Goal: Information Seeking & Learning: Learn about a topic

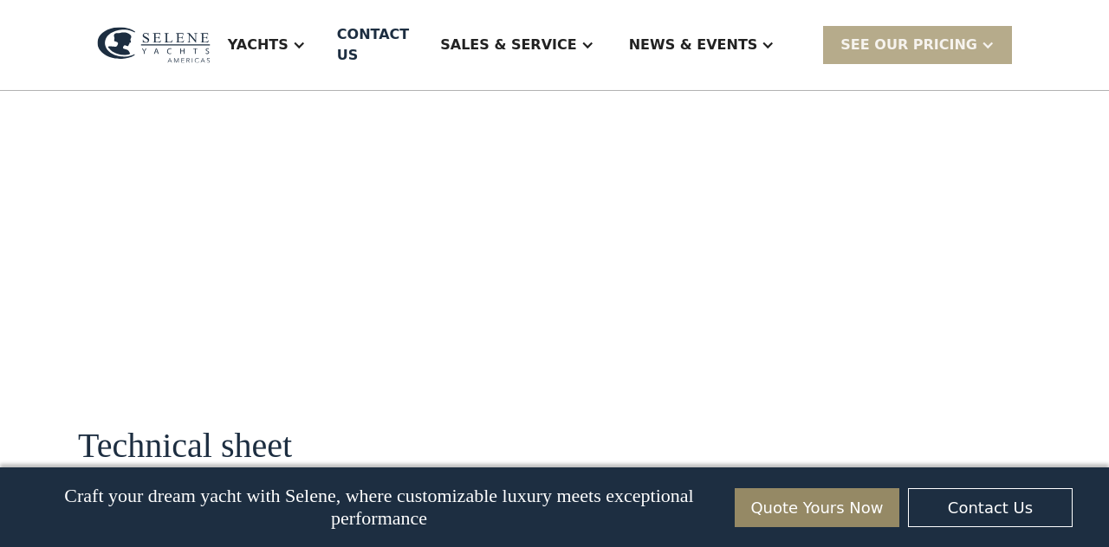
scroll to position [1953, 0]
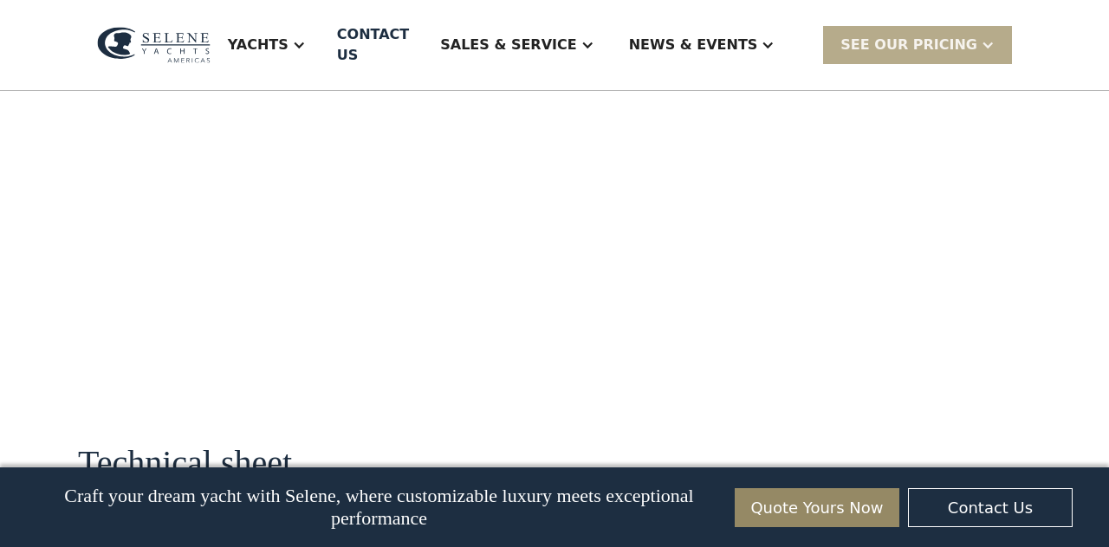
click at [1001, 35] on div "SEE Our Pricing" at bounding box center [917, 44] width 189 height 37
click at [920, 408] on div "**********" at bounding box center [886, 195] width 289 height 3189
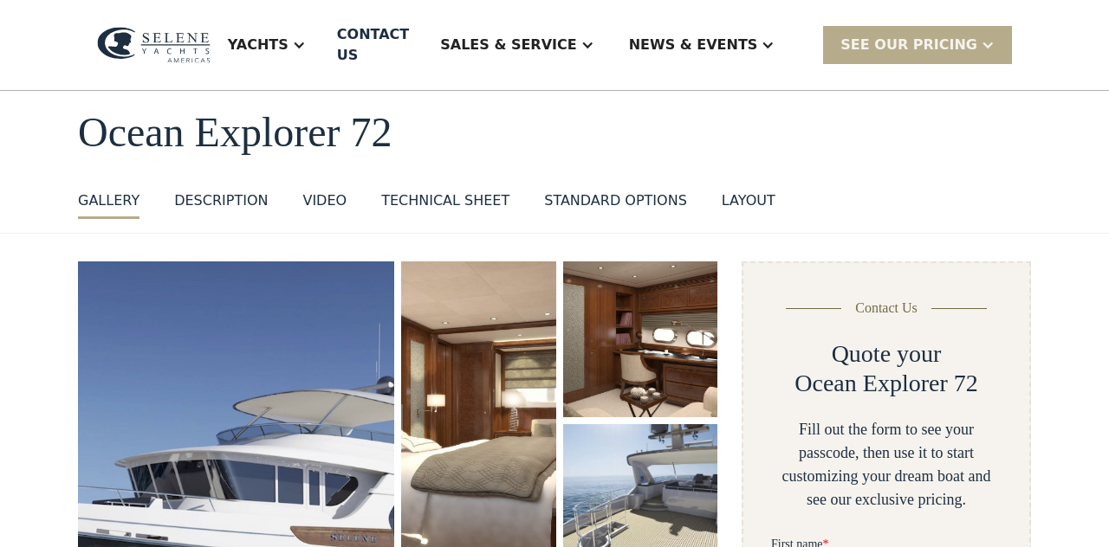
scroll to position [0, 0]
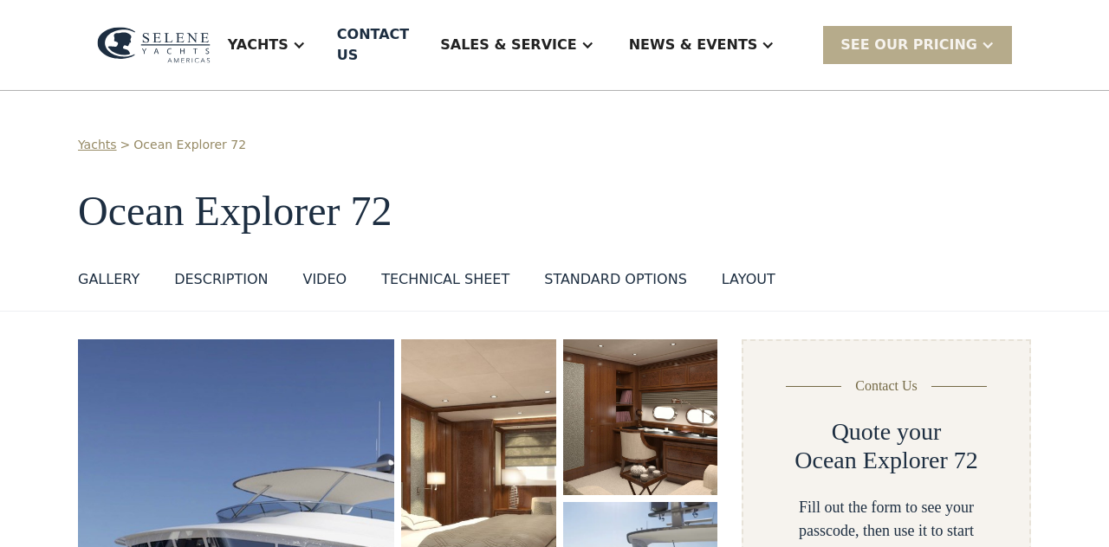
click at [658, 211] on h1 "Ocean Explorer 72" at bounding box center [554, 212] width 953 height 46
click at [201, 269] on div "DESCRIPTION" at bounding box center [221, 279] width 94 height 21
click at [459, 269] on div "Technical sheet" at bounding box center [445, 279] width 128 height 21
click at [614, 269] on div "standard options" at bounding box center [615, 279] width 143 height 21
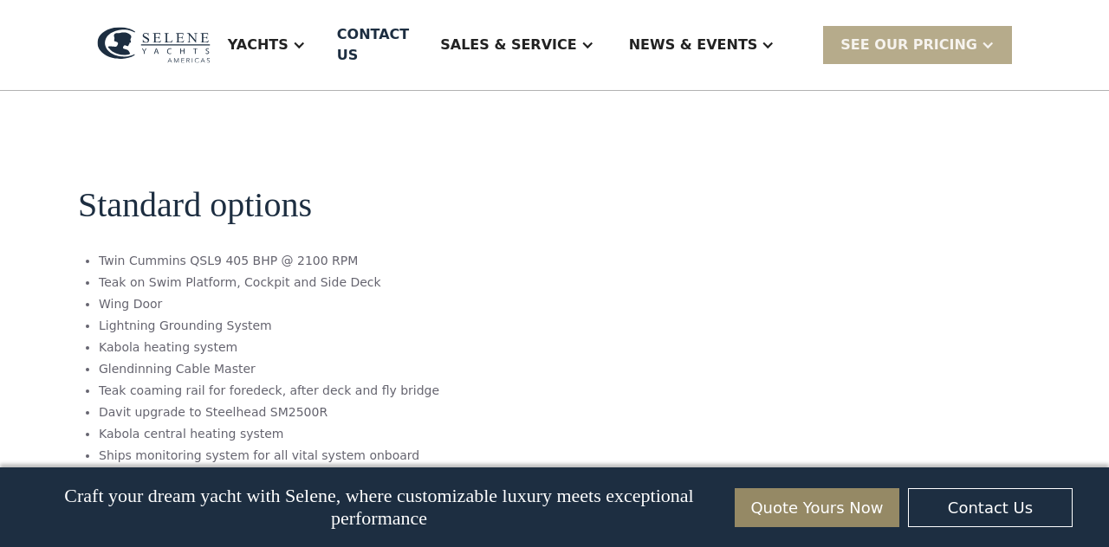
scroll to position [2628, 0]
click at [671, 197] on section "Standard options Twin Cummins QSL9 405 BHP @ 2100 RPM Teak on Swim Platform, Co…" at bounding box center [397, 325] width 639 height 416
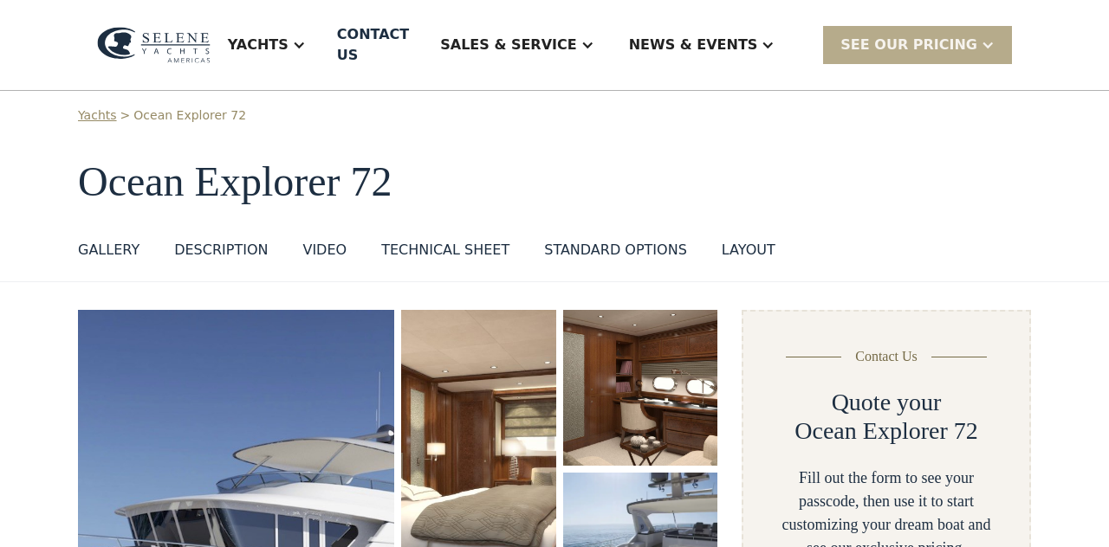
scroll to position [0, 0]
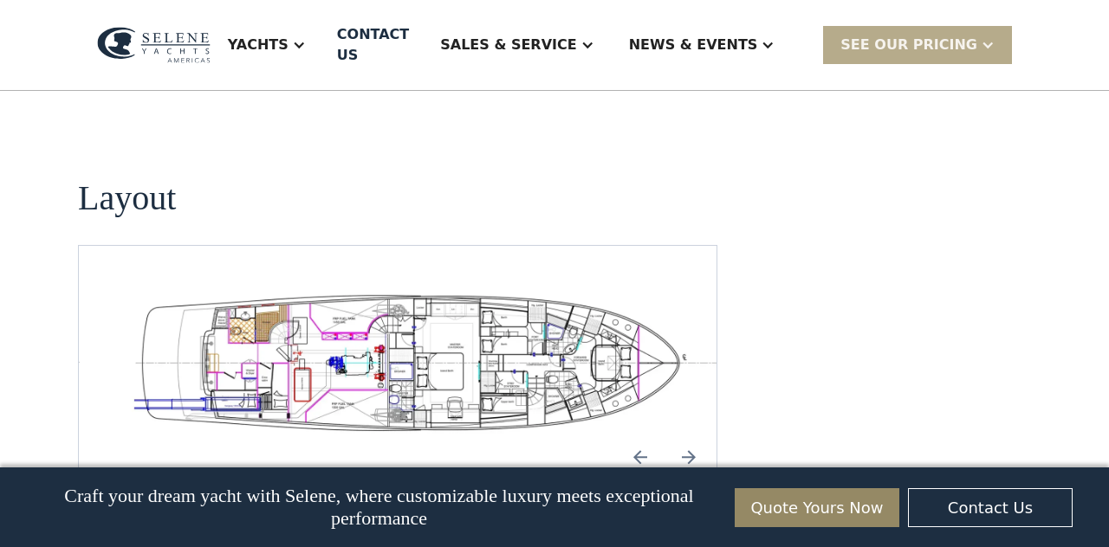
scroll to position [3054, 0]
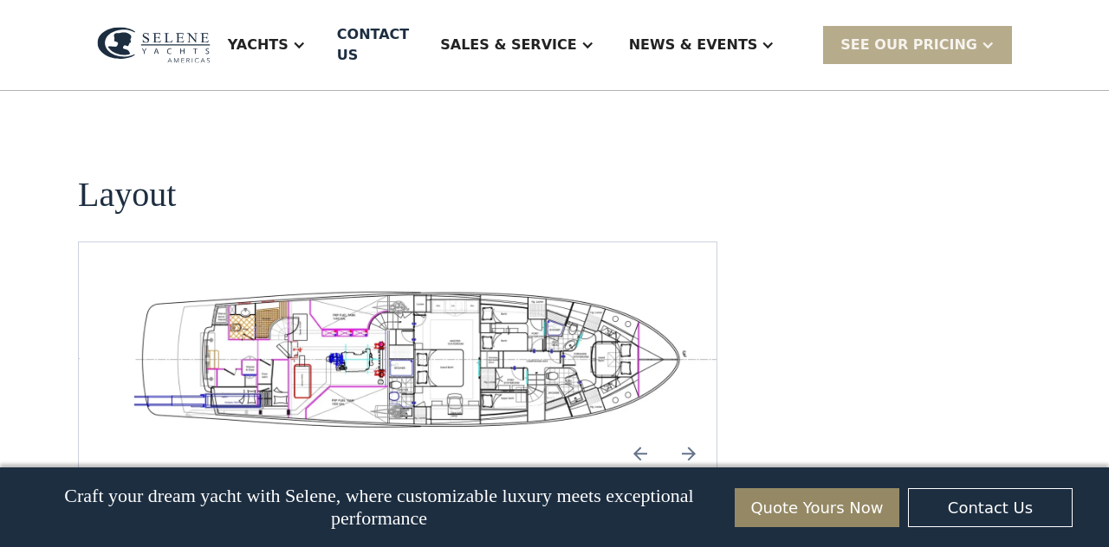
click at [591, 284] on img "open lightbox" at bounding box center [425, 358] width 610 height 149
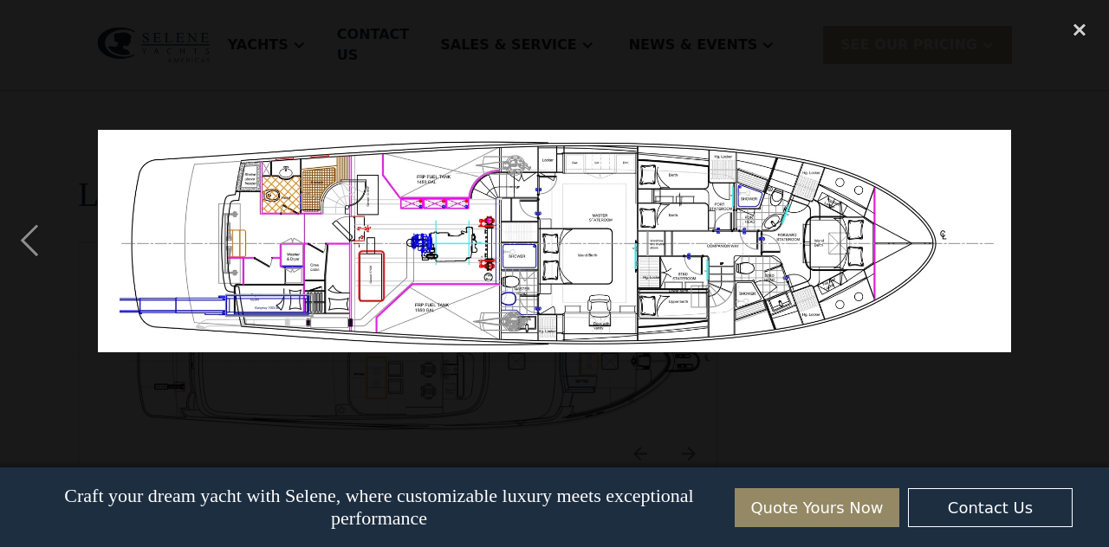
click at [25, 275] on div "previous image" at bounding box center [29, 241] width 59 height 460
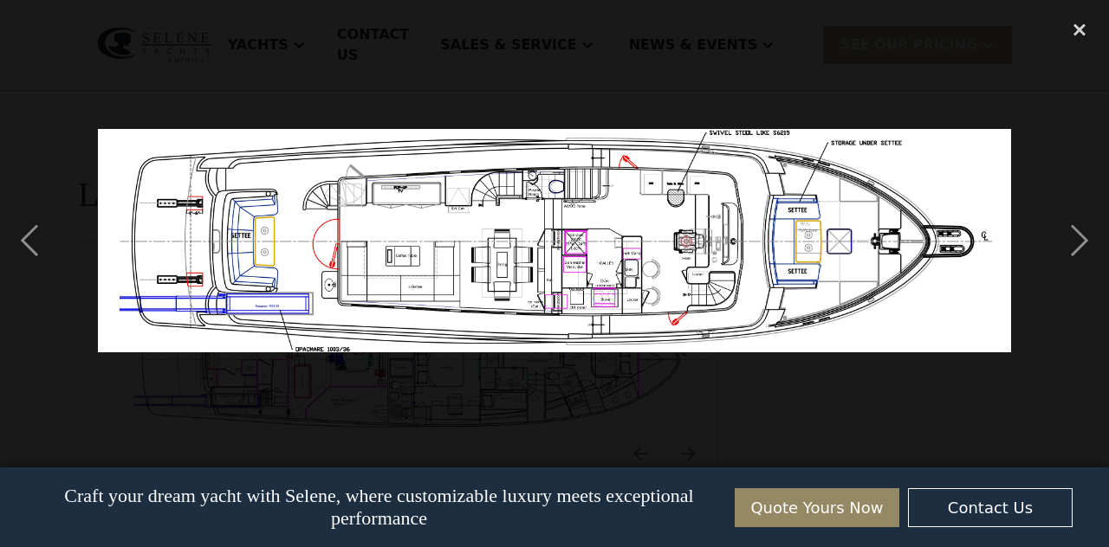
scroll to position [2212, 0]
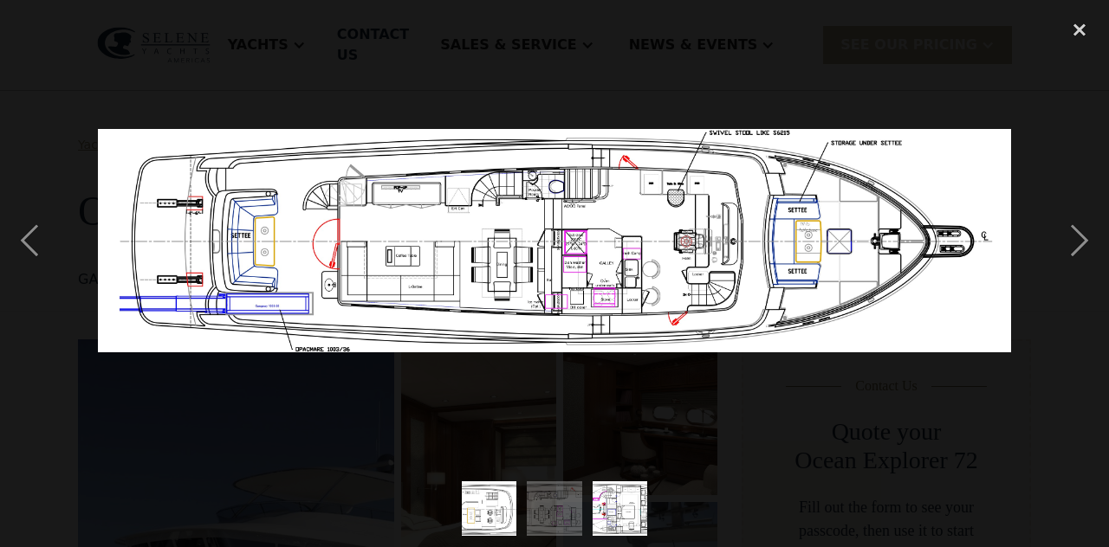
click at [23, 264] on div "previous image" at bounding box center [29, 241] width 59 height 460
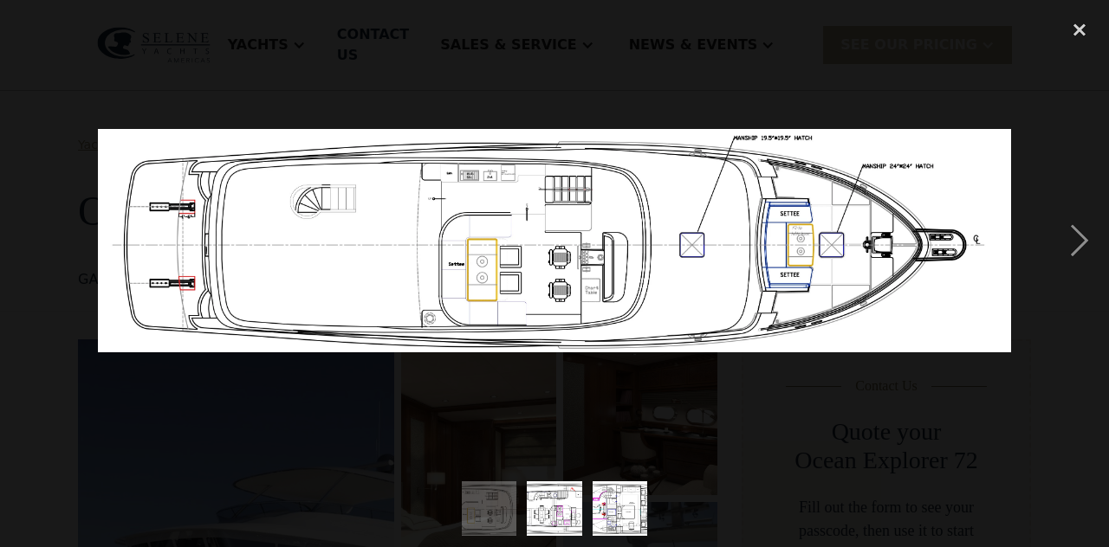
click at [1090, 281] on div "next image" at bounding box center [1079, 241] width 59 height 460
